Goal: Task Accomplishment & Management: Use online tool/utility

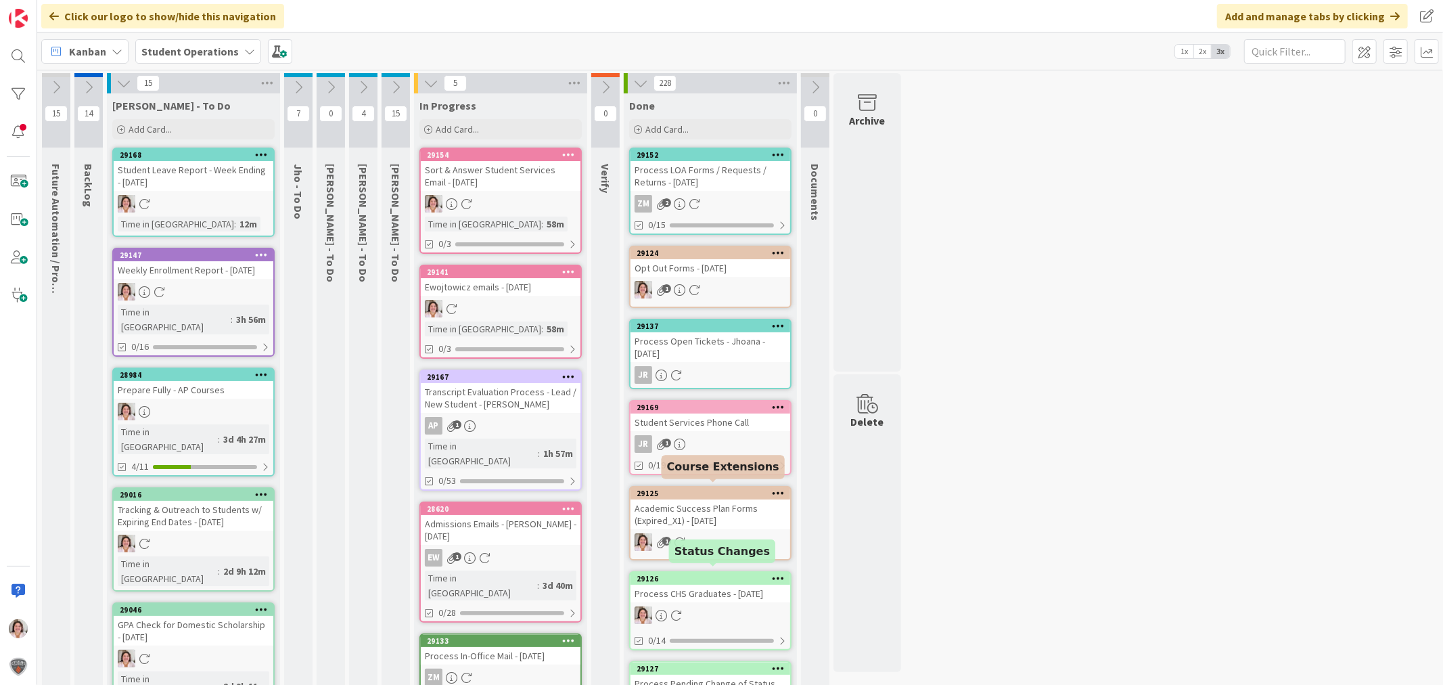
click at [702, 611] on div at bounding box center [711, 615] width 160 height 18
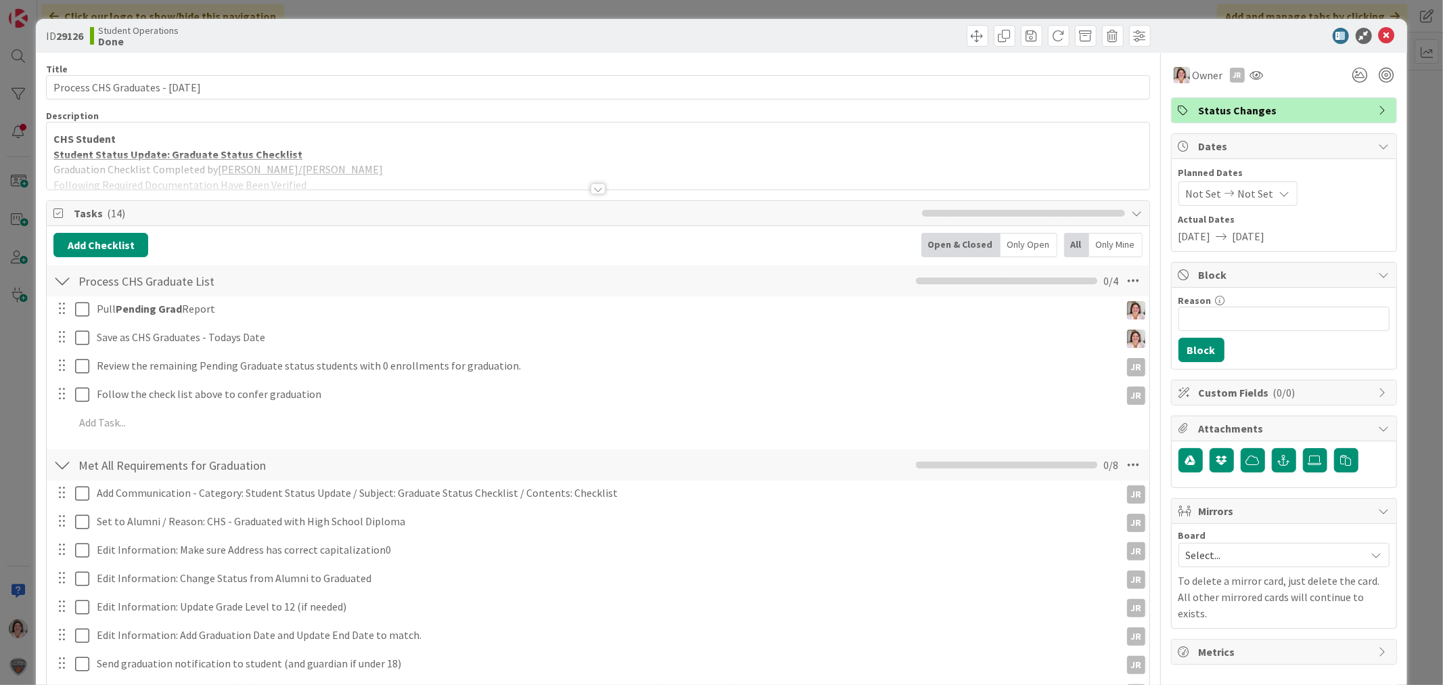
click at [593, 190] on div at bounding box center [598, 188] width 15 height 11
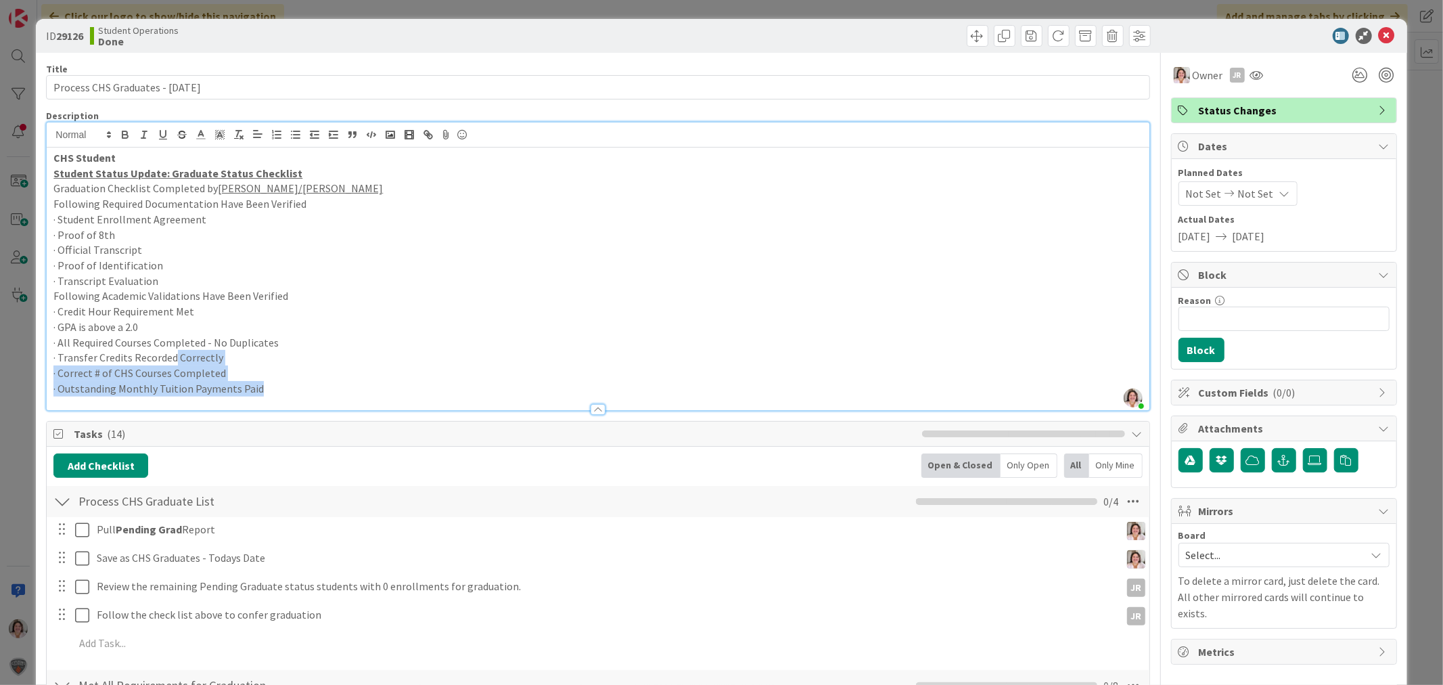
drag, startPoint x: 285, startPoint y: 393, endPoint x: 175, endPoint y: 359, distance: 115.3
click at [175, 359] on div "CHS Student Student Status Update: Graduate Status Checklist Graduation Checkli…" at bounding box center [598, 278] width 1102 height 263
click at [395, 260] on p "· Proof of Identification" at bounding box center [597, 266] width 1089 height 16
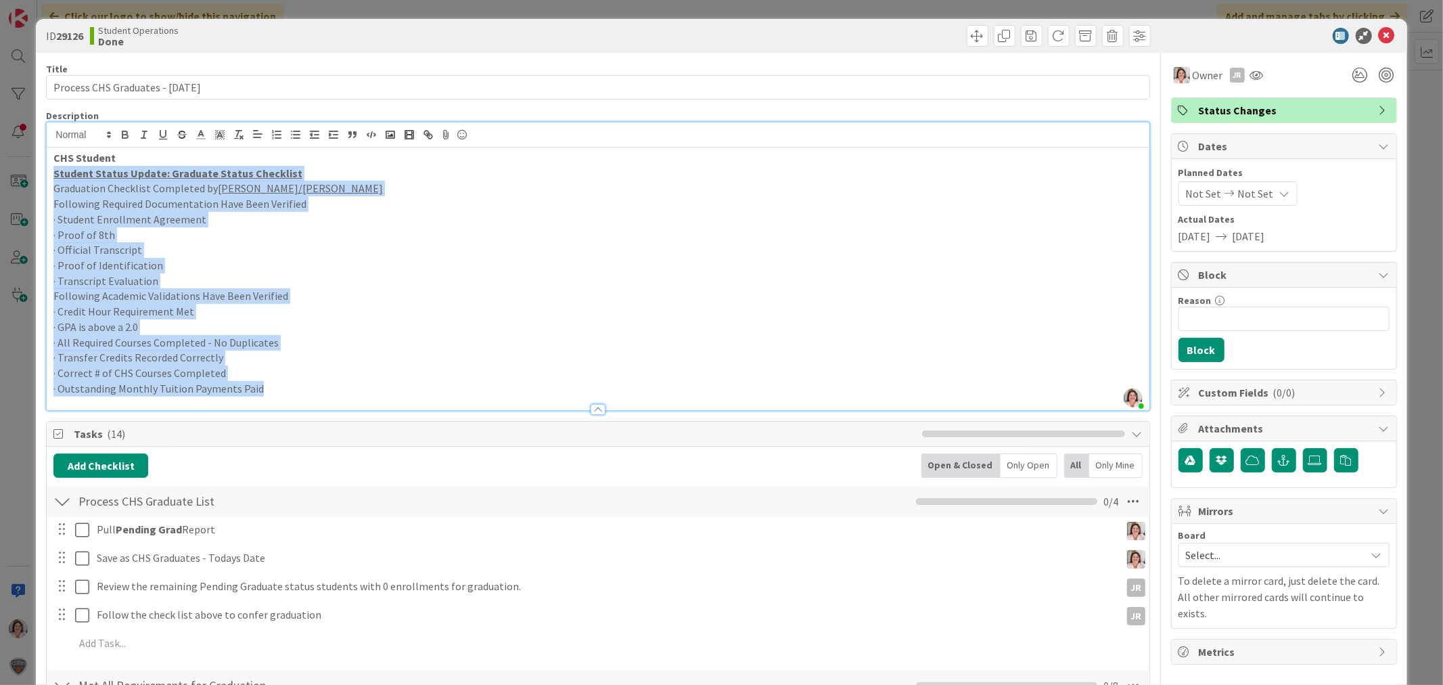
drag, startPoint x: 283, startPoint y: 391, endPoint x: 7, endPoint y: 172, distance: 352.0
click at [7, 172] on div "ID 29126 Student Operations Done Title 34 / 128 Process CHS Graduates - [DATE] …" at bounding box center [721, 342] width 1443 height 685
copy div "Student Status Update: Graduate Status Checklist Graduation Checklist Completed…"
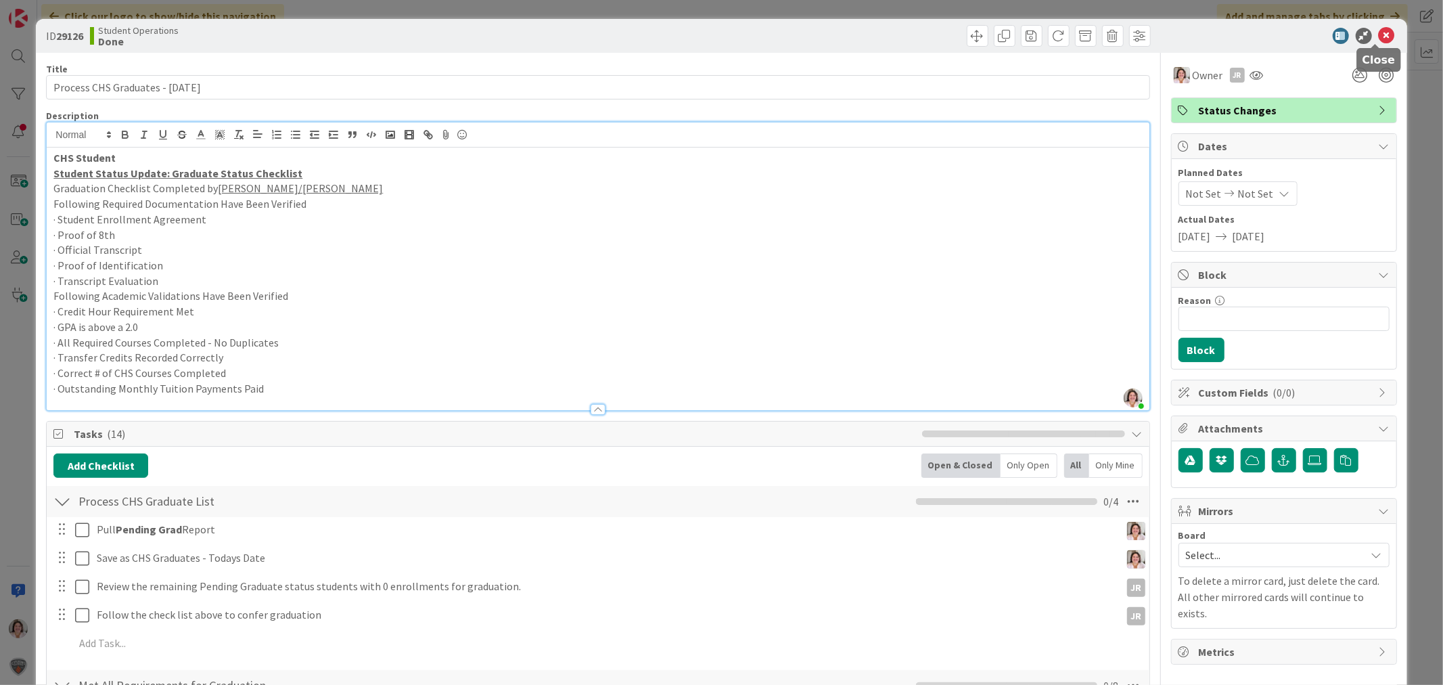
click at [1382, 35] on icon at bounding box center [1387, 36] width 16 height 16
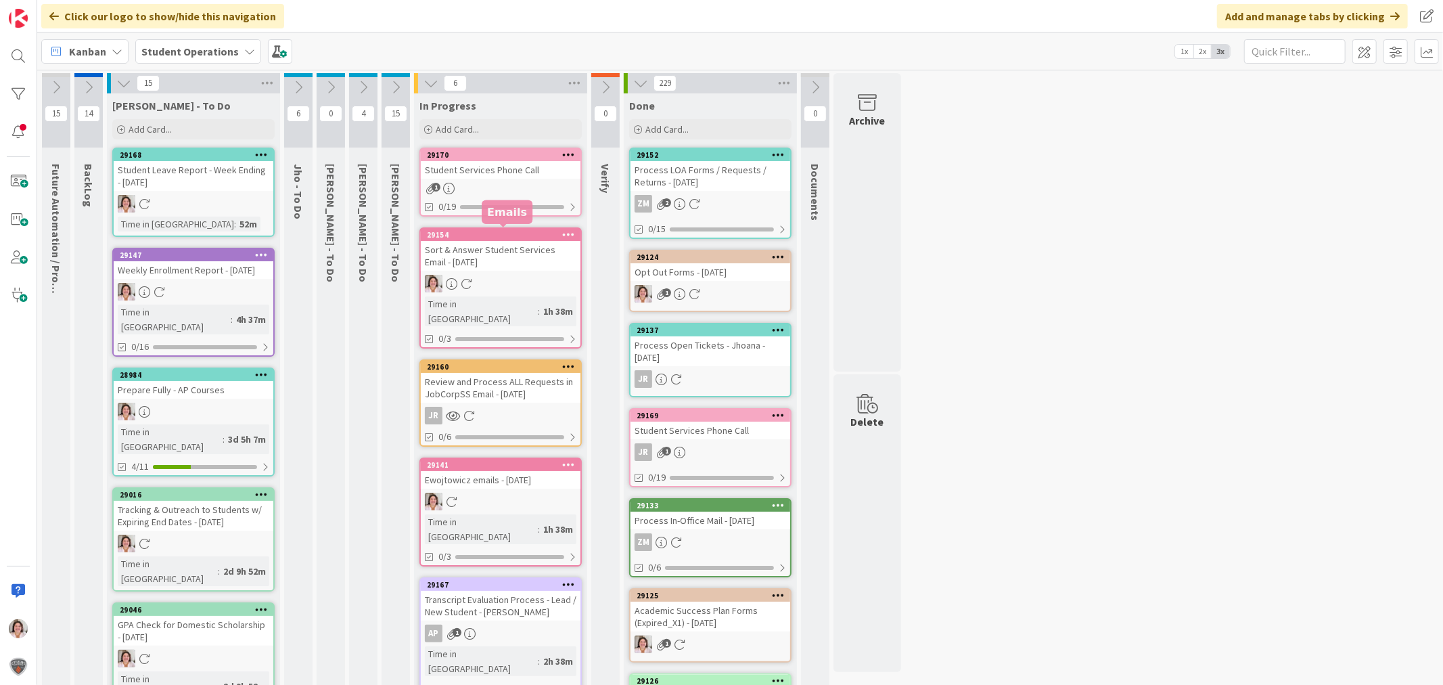
click at [501, 232] on div "29154" at bounding box center [504, 234] width 154 height 9
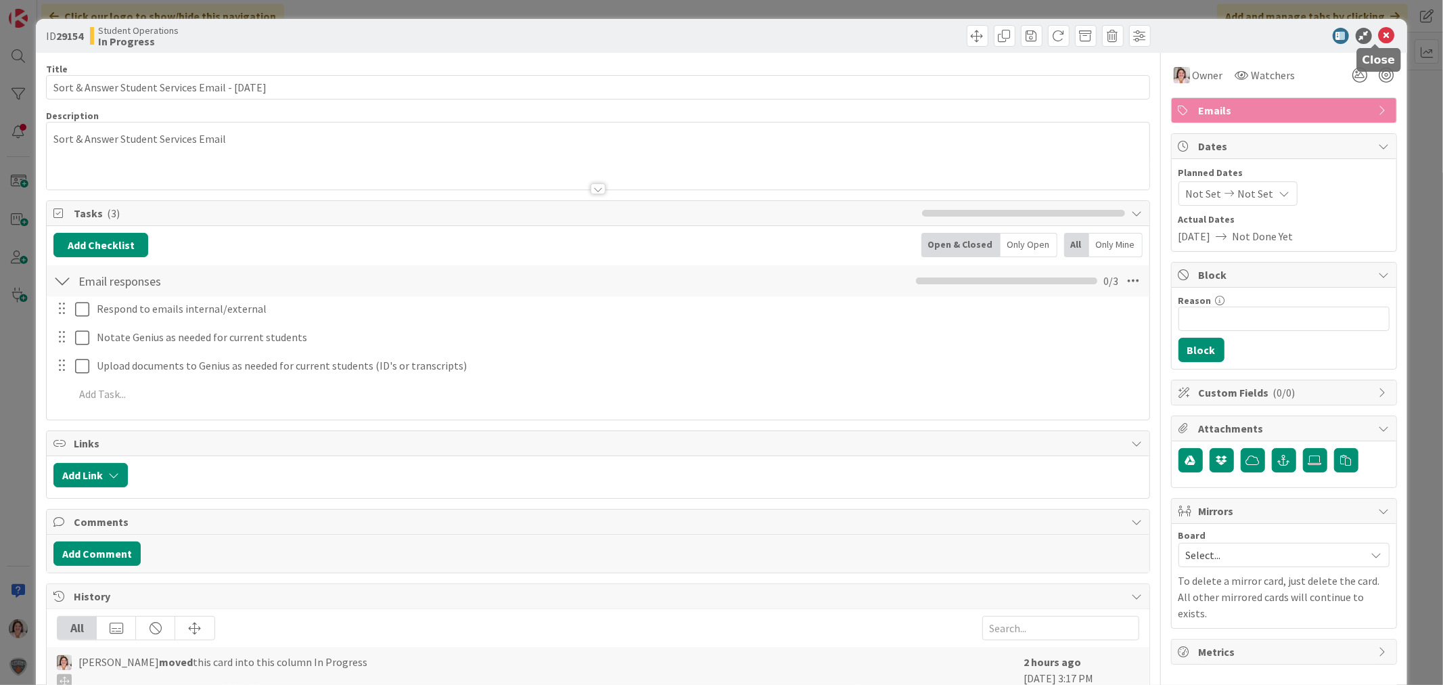
click at [1379, 34] on icon at bounding box center [1387, 36] width 16 height 16
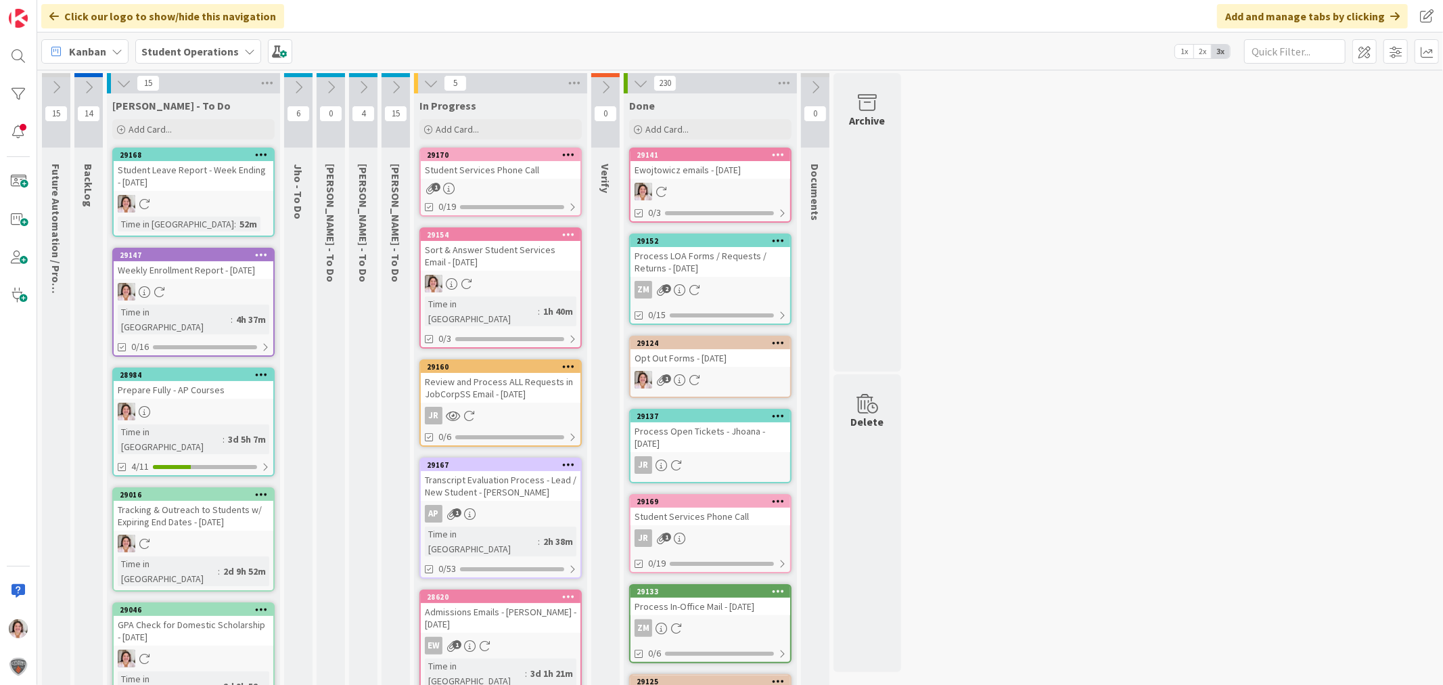
click at [396, 88] on icon at bounding box center [395, 87] width 15 height 15
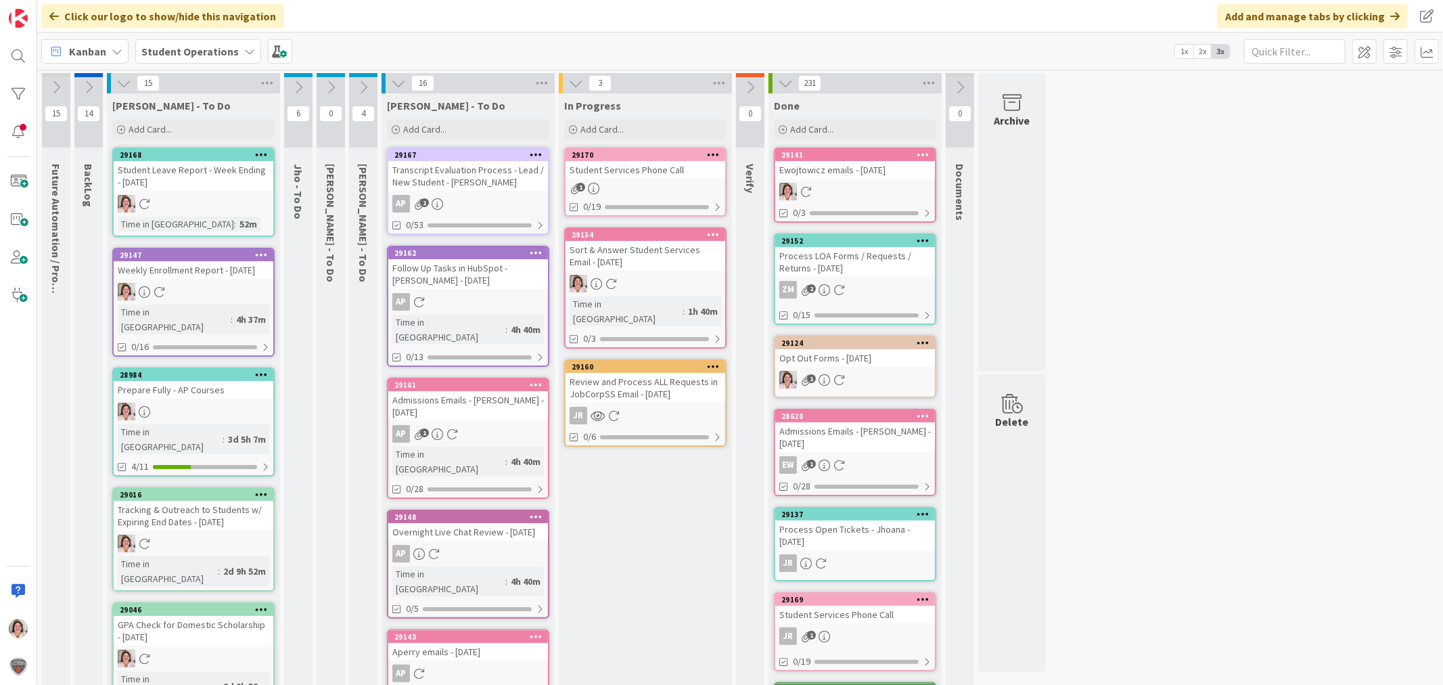
click at [392, 83] on icon at bounding box center [398, 83] width 15 height 15
